Goal: Task Accomplishment & Management: Manage account settings

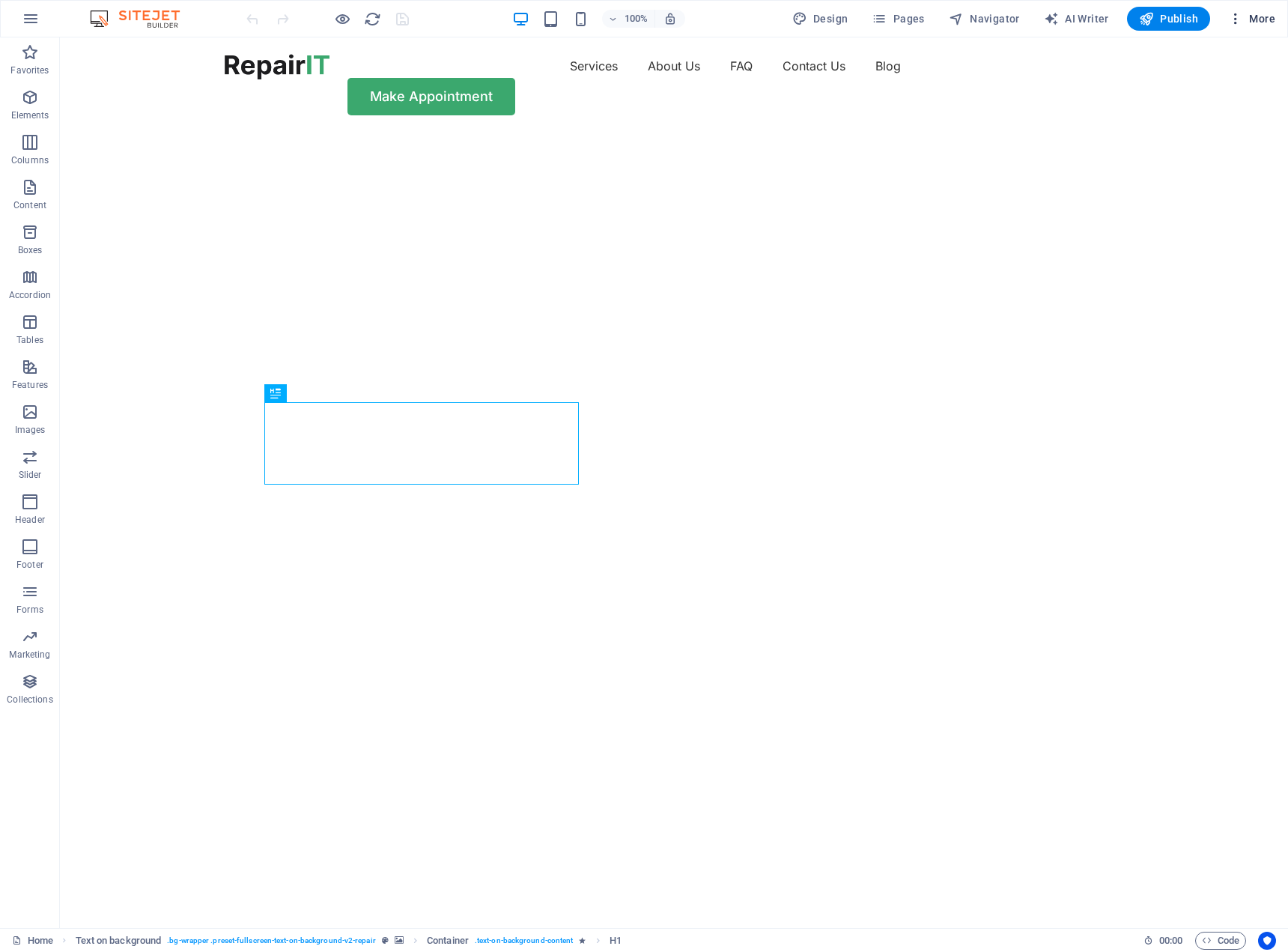
click at [1228, 22] on icon "button" at bounding box center [1235, 19] width 15 height 15
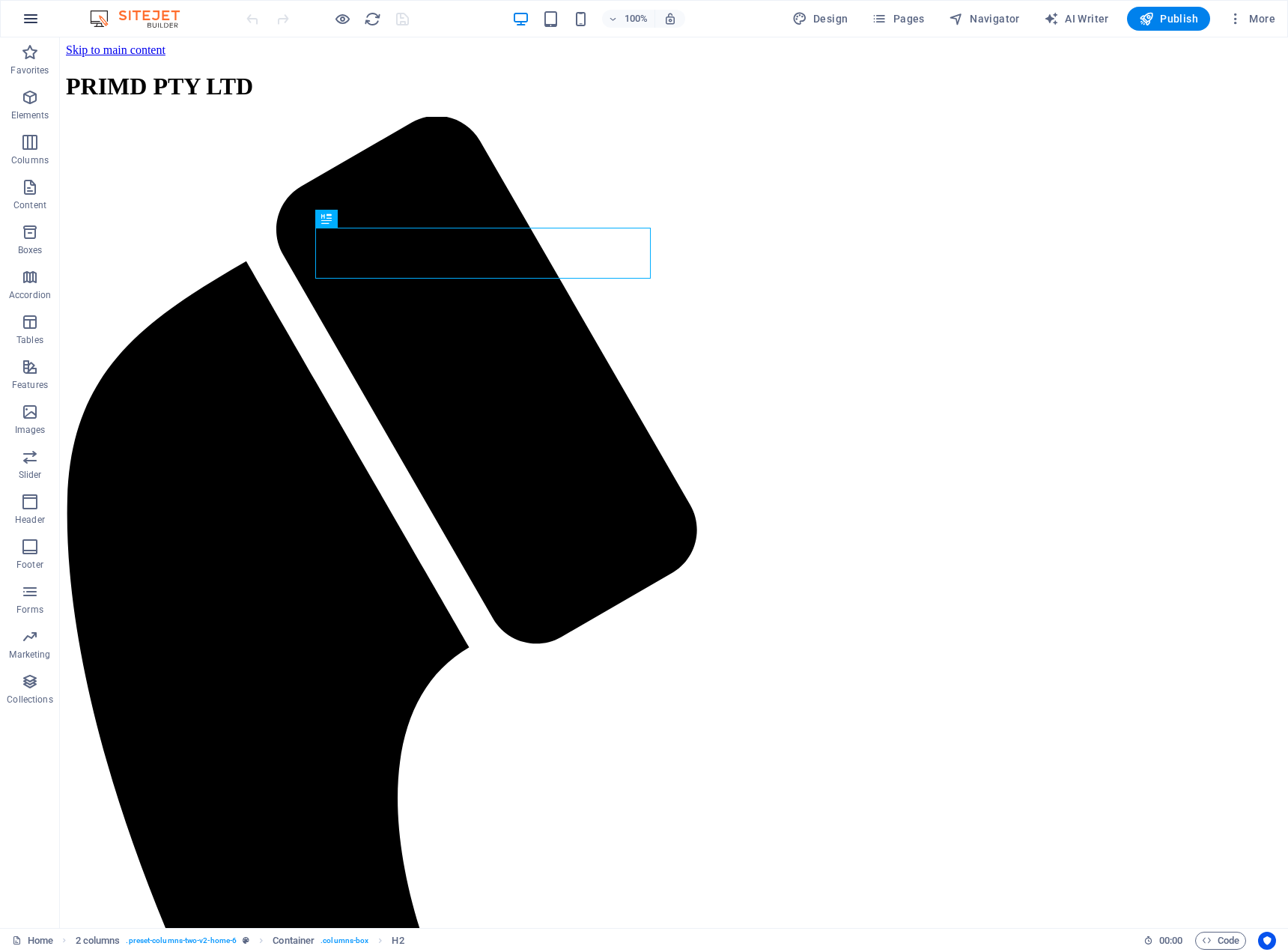
click at [39, 24] on icon "button" at bounding box center [30, 19] width 18 height 18
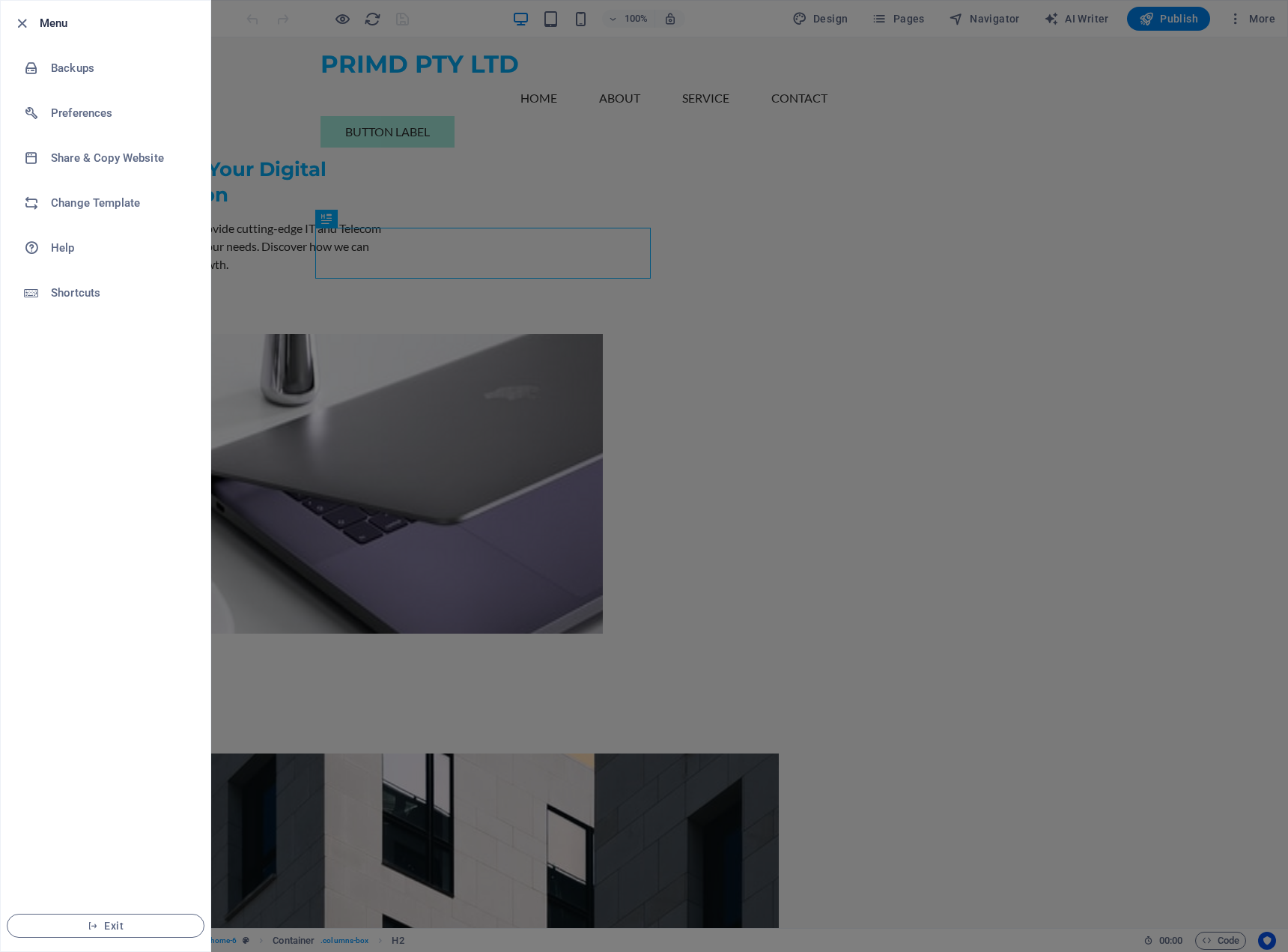
click at [34, 24] on div at bounding box center [26, 23] width 27 height 18
click at [22, 25] on icon "button" at bounding box center [22, 23] width 17 height 17
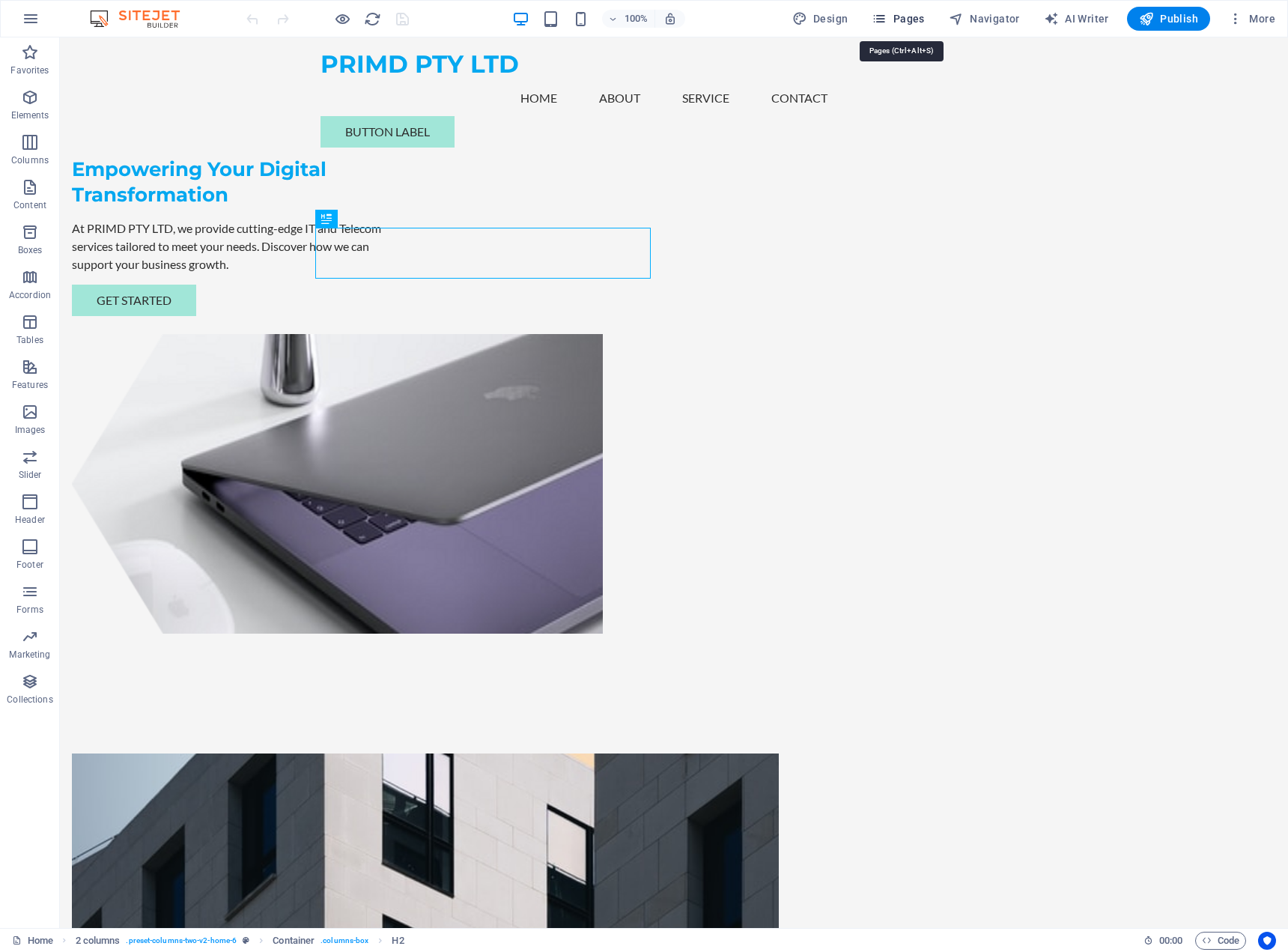
click at [903, 21] on span "Pages" at bounding box center [898, 19] width 52 height 15
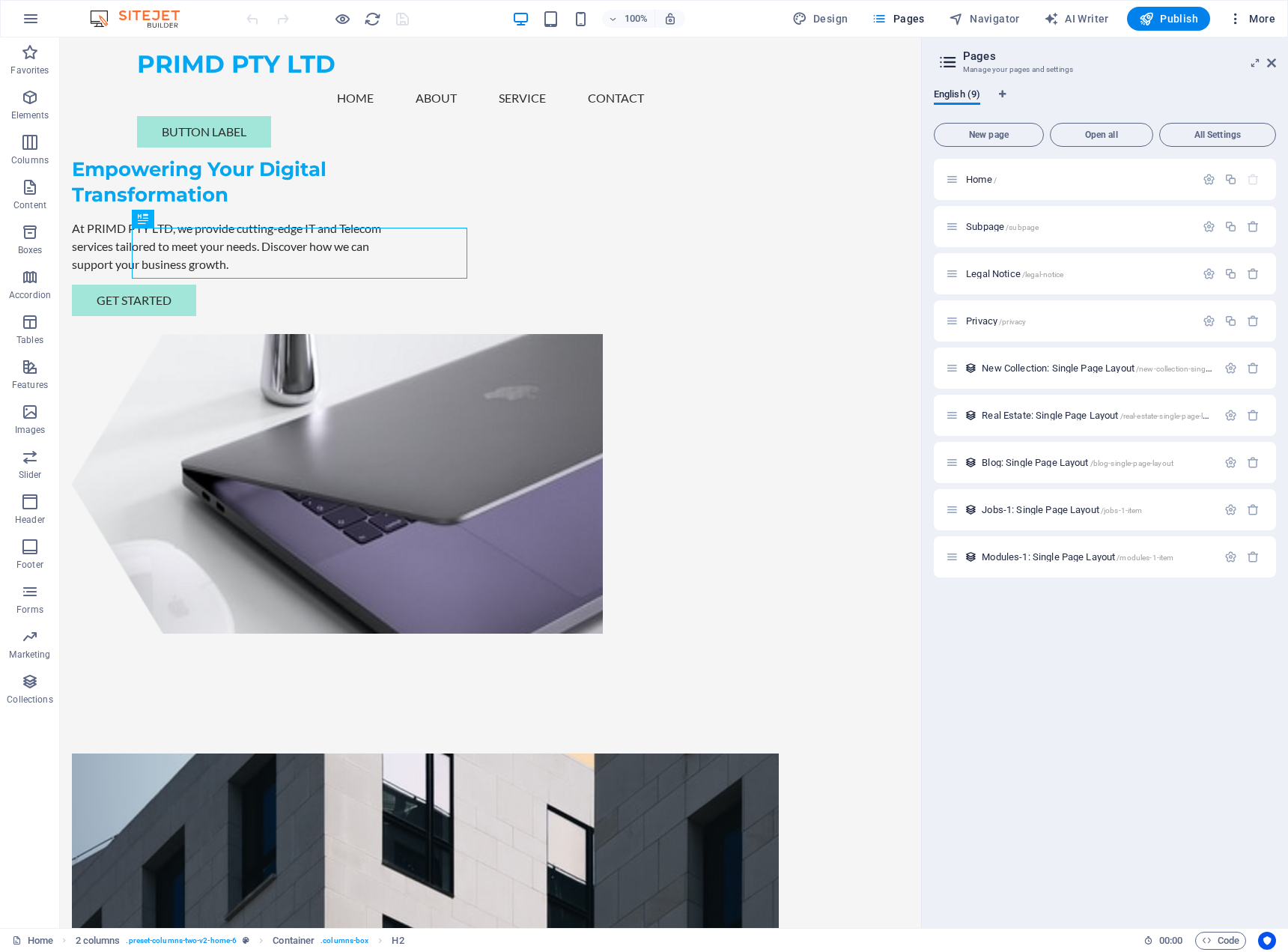
click at [1236, 25] on icon "button" at bounding box center [1235, 19] width 15 height 15
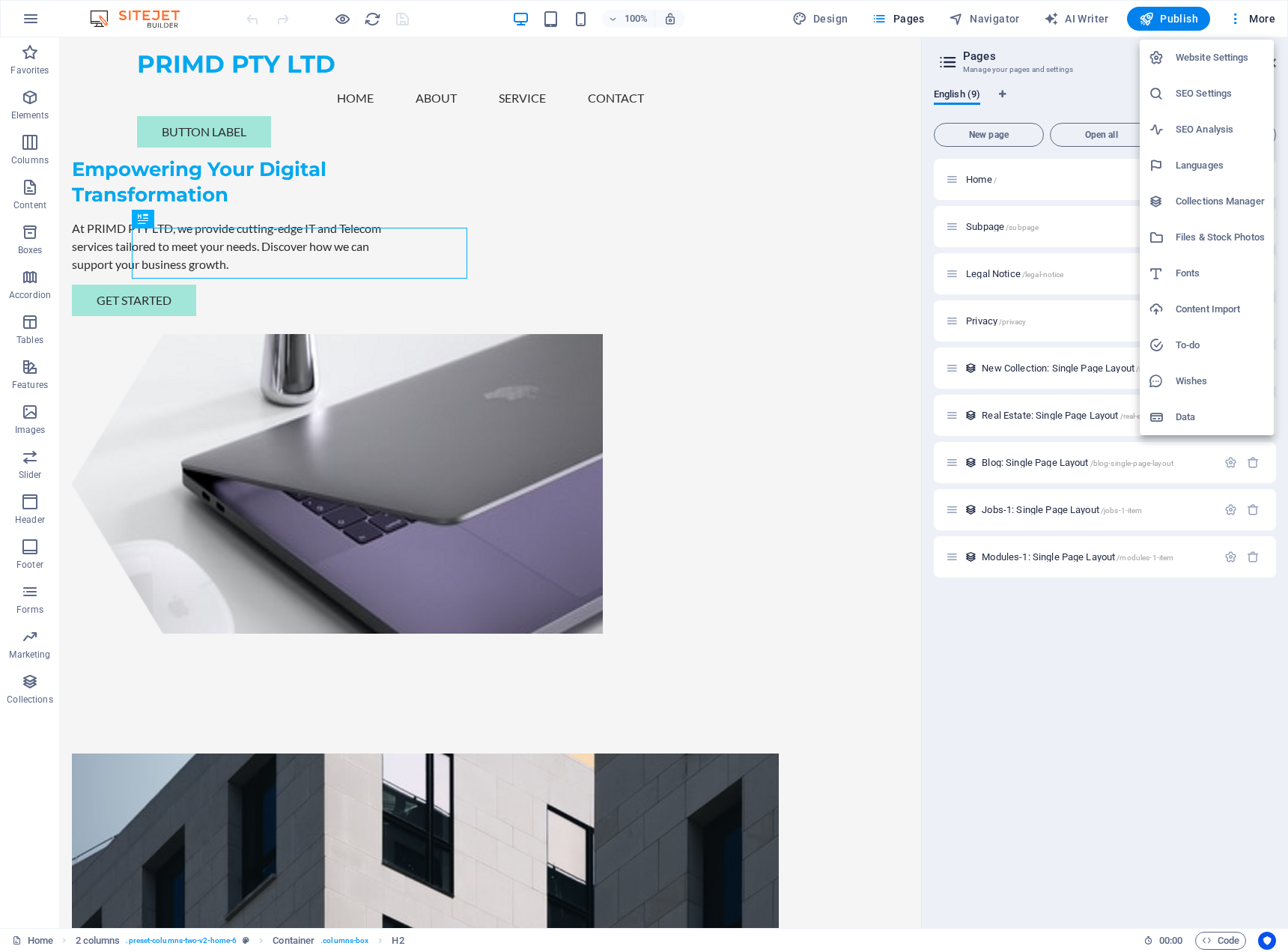
click at [1218, 58] on h6 "Website Settings" at bounding box center [1220, 57] width 89 height 18
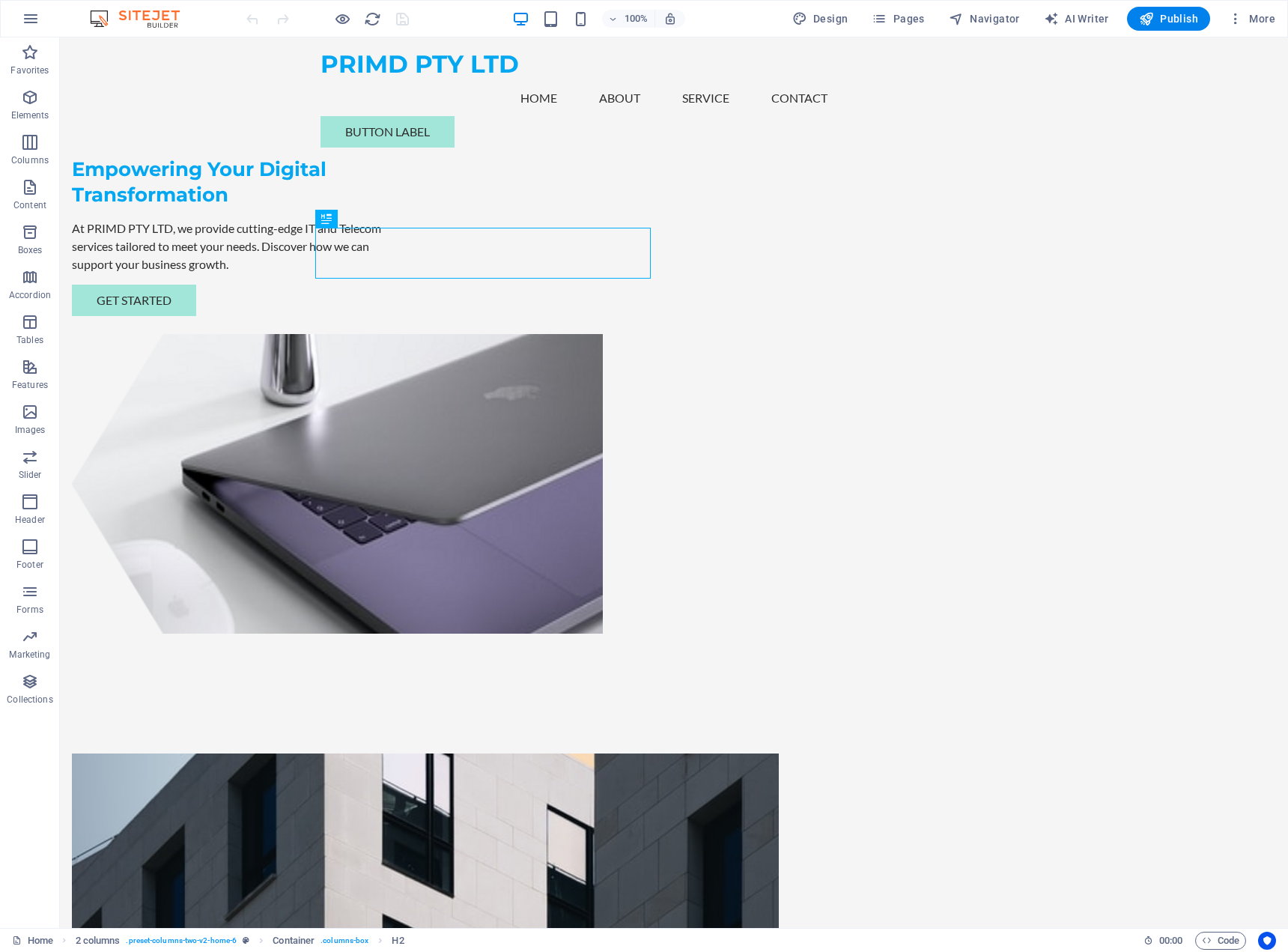
click at [106, 14] on img at bounding box center [142, 19] width 112 height 18
click at [97, 15] on img at bounding box center [142, 19] width 112 height 18
click at [170, 25] on img at bounding box center [142, 19] width 112 height 18
click at [97, 15] on img at bounding box center [142, 19] width 112 height 18
click at [22, 21] on icon "button" at bounding box center [30, 19] width 18 height 18
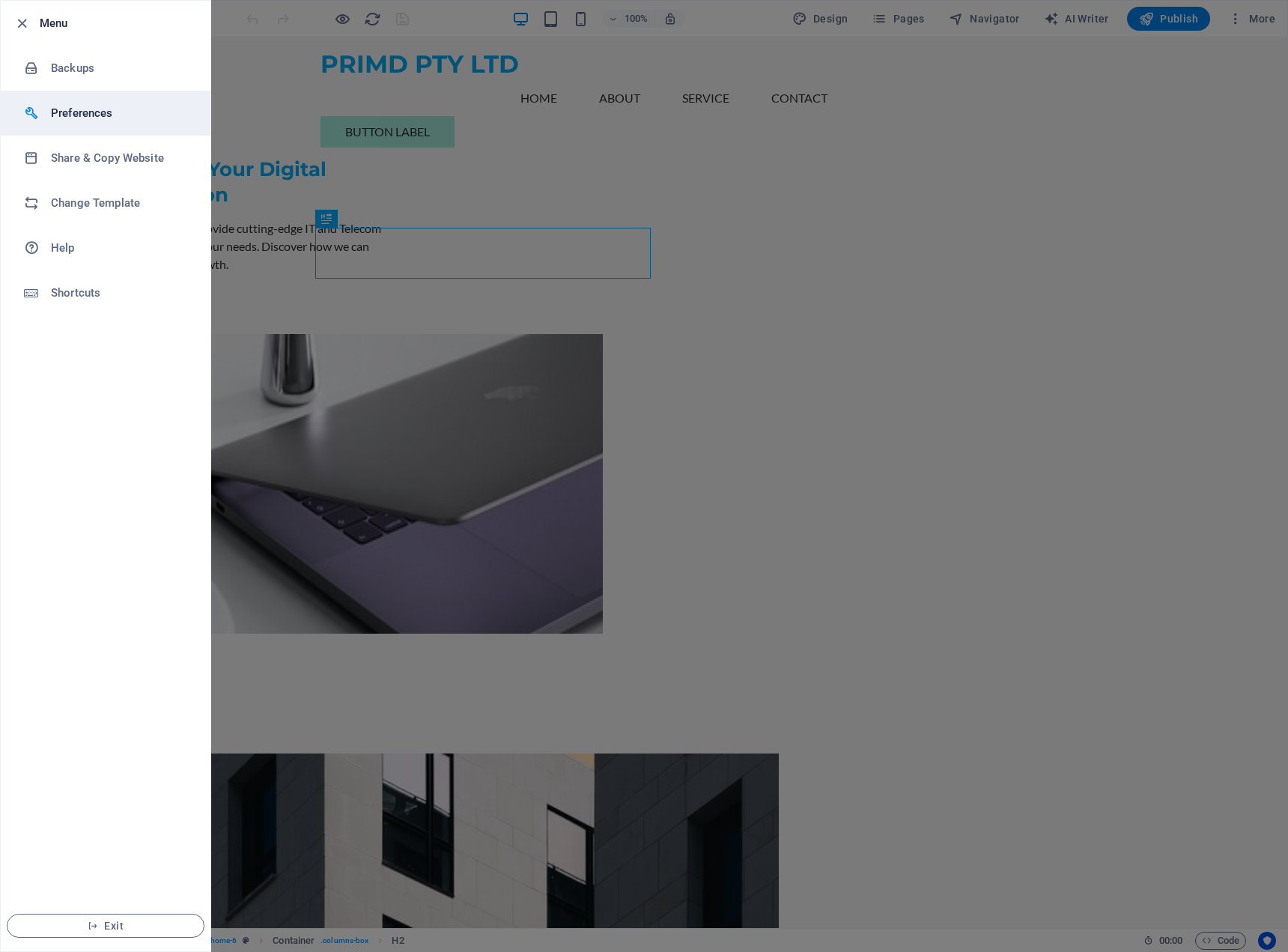
click at [91, 108] on h6 "Preferences" at bounding box center [120, 113] width 138 height 18
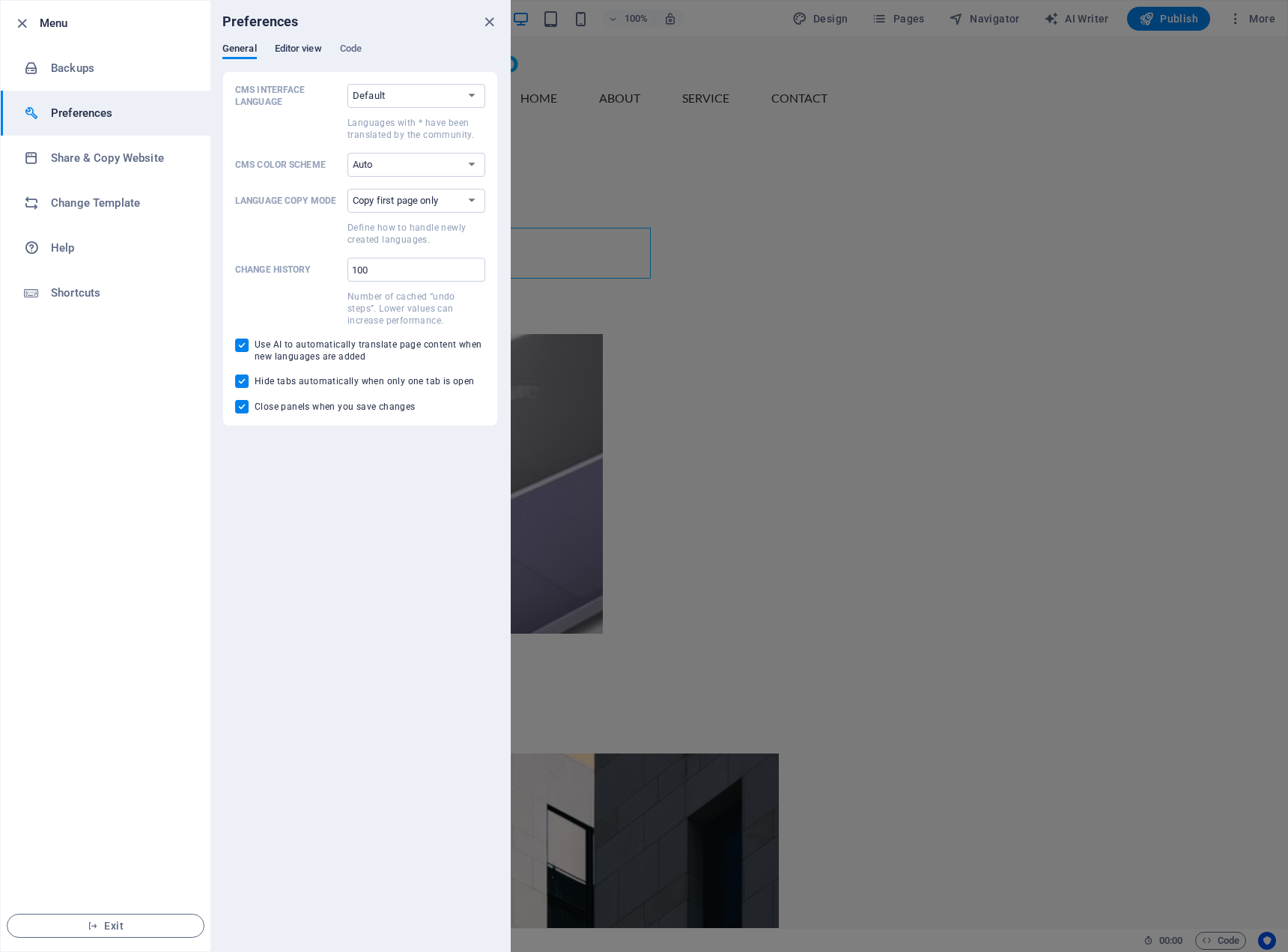
click at [308, 52] on span "Editor view" at bounding box center [298, 49] width 48 height 21
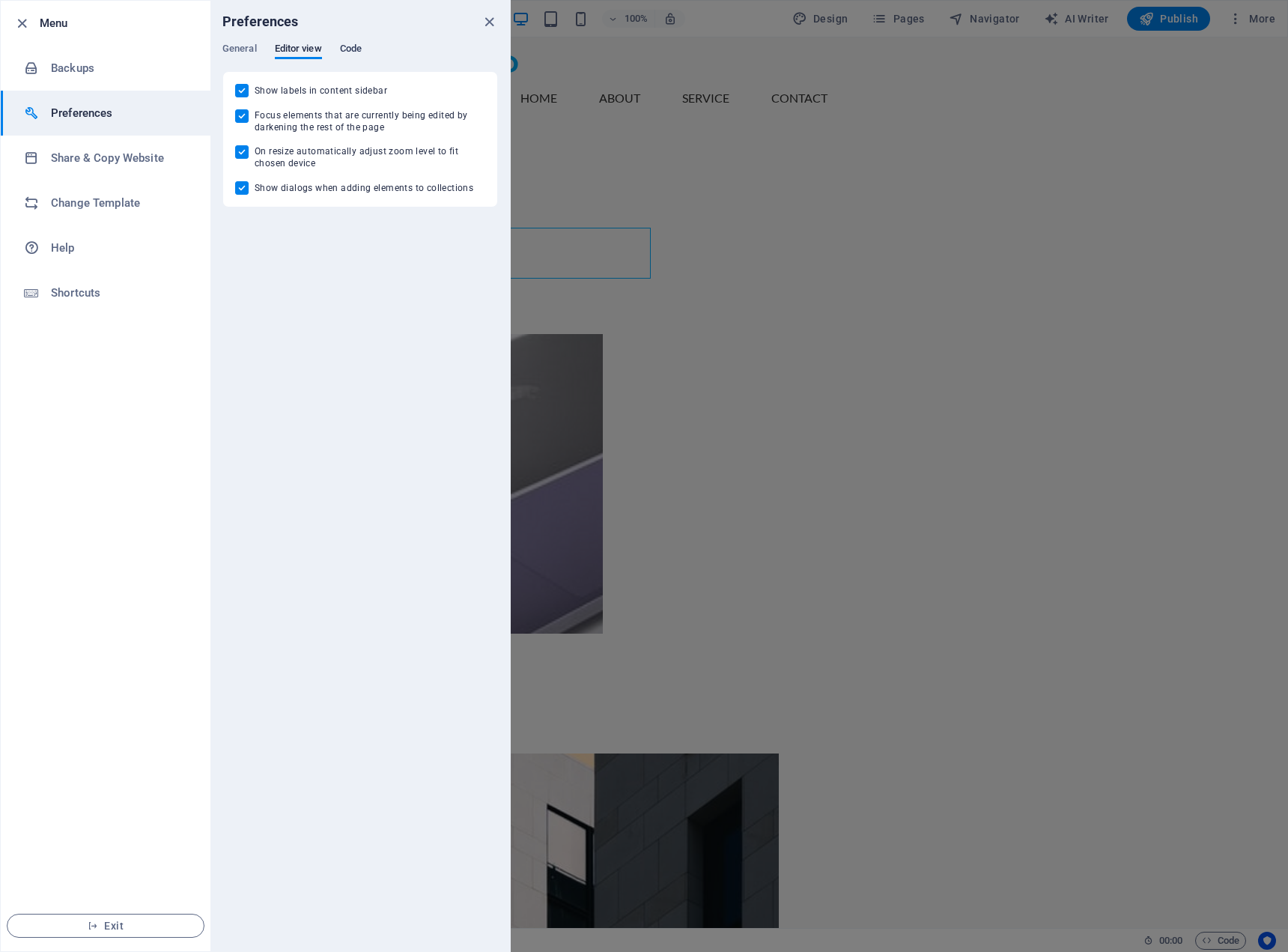
click at [356, 48] on span "Code" at bounding box center [351, 49] width 22 height 21
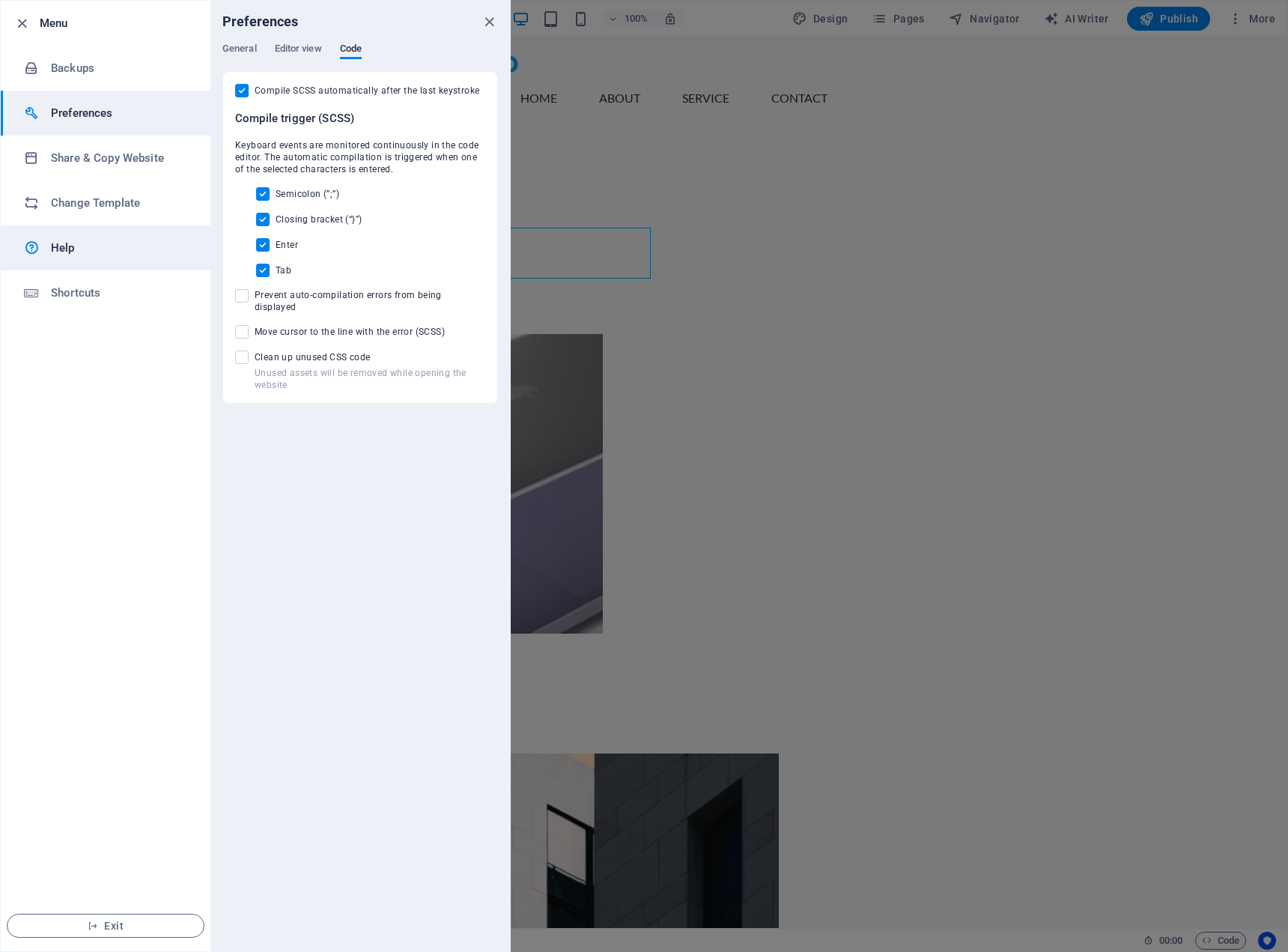
click at [135, 249] on h6 "Help" at bounding box center [120, 248] width 138 height 18
